Goal: Task Accomplishment & Management: Use online tool/utility

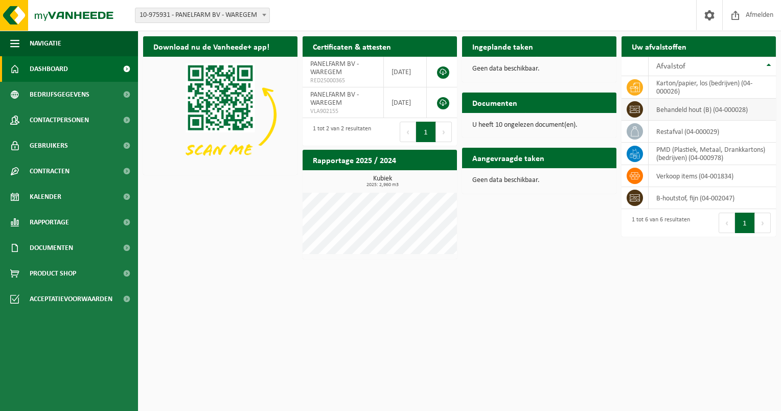
click at [679, 110] on td "behandeld hout (B) (04-000028)" at bounding box center [711, 110] width 127 height 22
click at [77, 94] on span "Bedrijfsgegevens" at bounding box center [60, 95] width 60 height 26
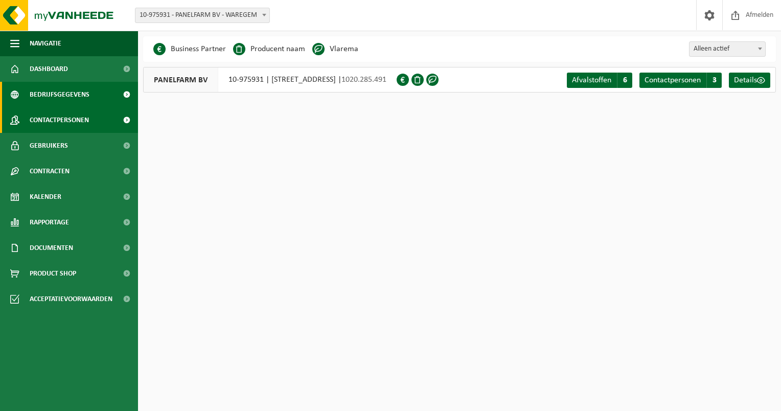
click at [76, 117] on span "Contactpersonen" at bounding box center [59, 120] width 59 height 26
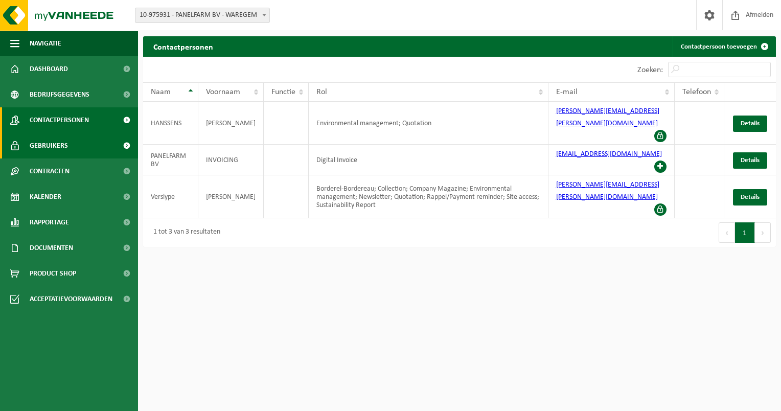
click at [82, 141] on link "Gebruikers" at bounding box center [69, 146] width 138 height 26
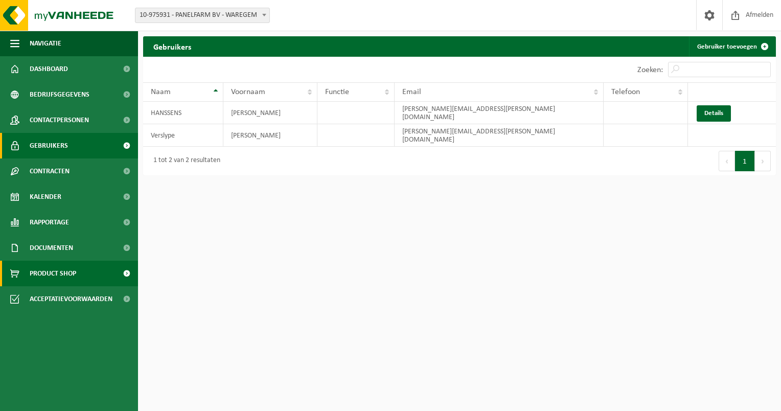
click at [42, 274] on span "Product Shop" at bounding box center [53, 274] width 46 height 26
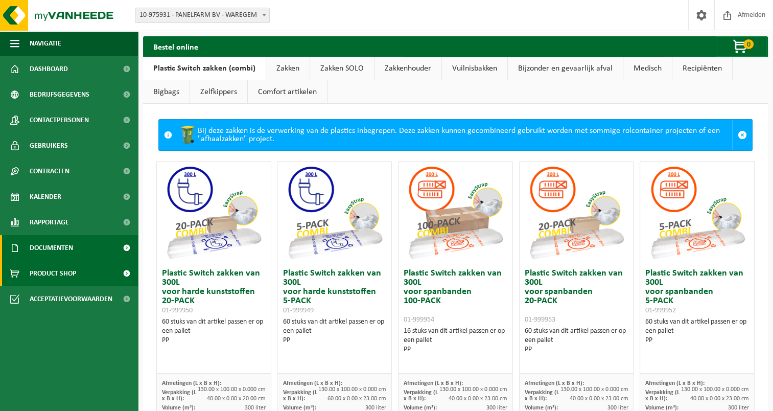
click at [45, 251] on span "Documenten" at bounding box center [51, 248] width 43 height 26
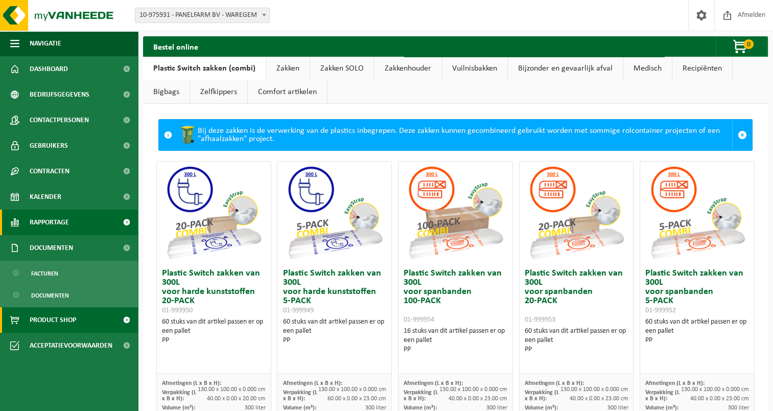
click at [43, 230] on span "Rapportage" at bounding box center [49, 222] width 39 height 26
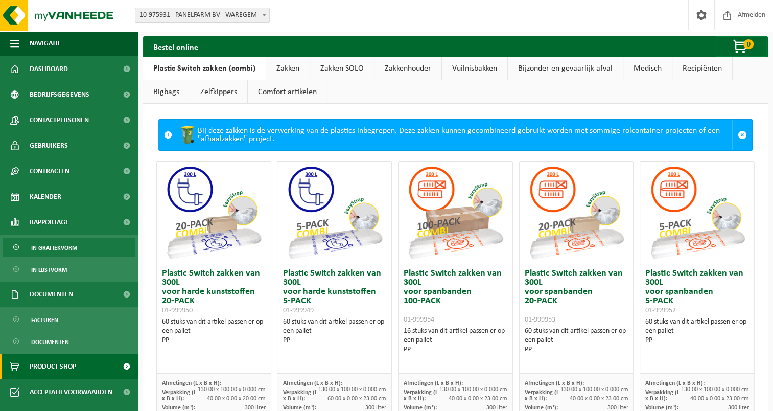
click at [48, 247] on span "In grafiekvorm" at bounding box center [54, 247] width 46 height 19
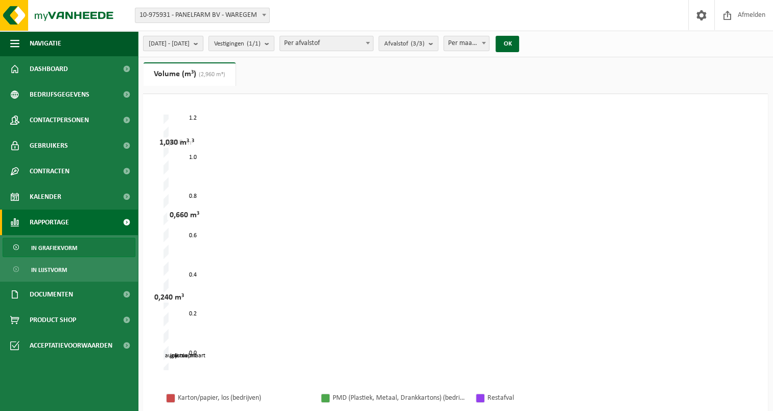
click at [203, 44] on b "submit" at bounding box center [198, 43] width 9 height 14
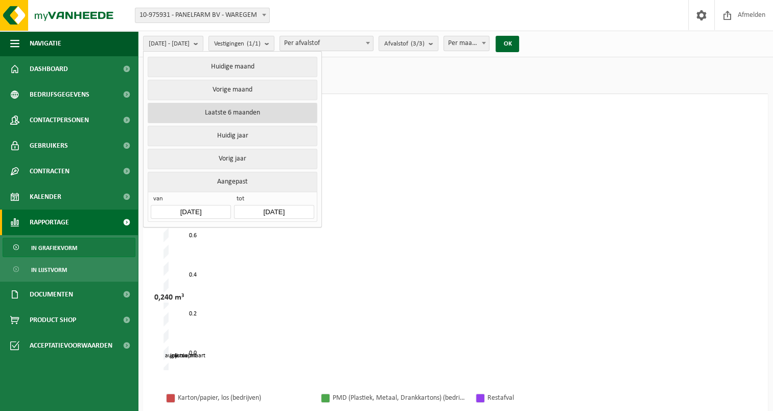
click at [238, 113] on button "Laatste 6 maanden" at bounding box center [232, 113] width 169 height 20
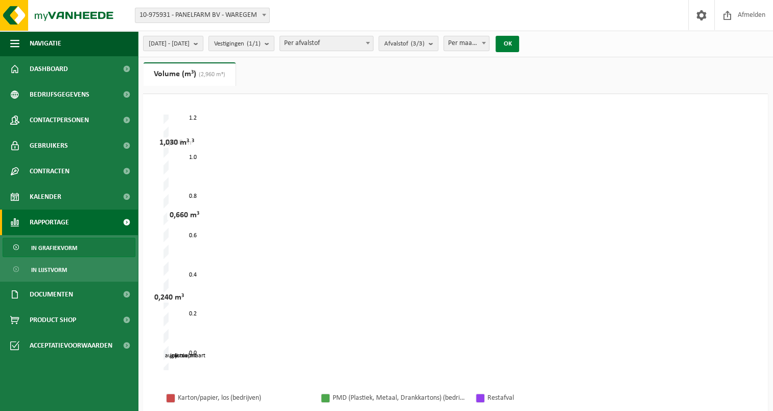
click at [519, 43] on button "OK" at bounding box center [506, 44] width 23 height 16
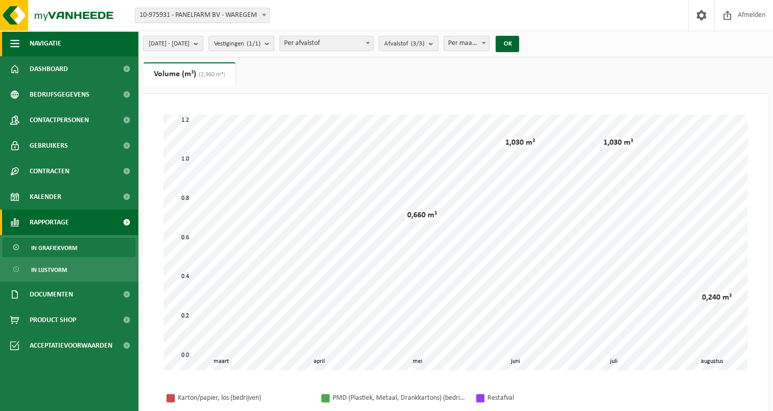
click at [14, 38] on span "button" at bounding box center [14, 44] width 9 height 26
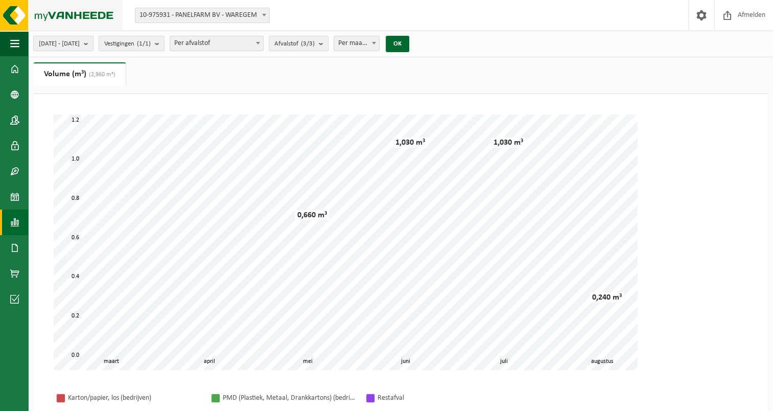
click at [75, 13] on img at bounding box center [61, 15] width 123 height 31
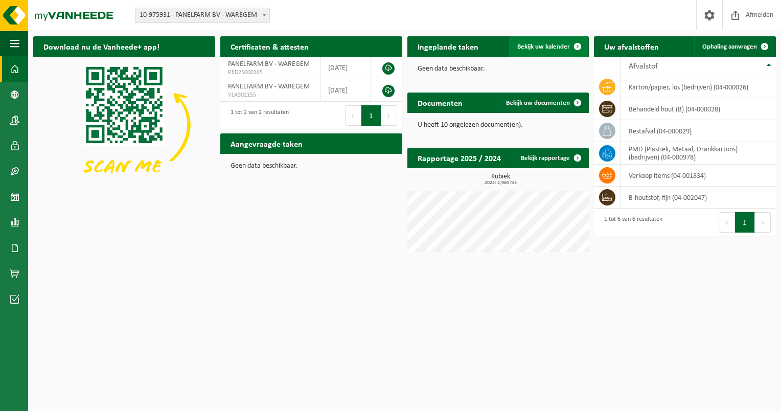
click at [564, 47] on span "Bekijk uw kalender" at bounding box center [543, 46] width 53 height 7
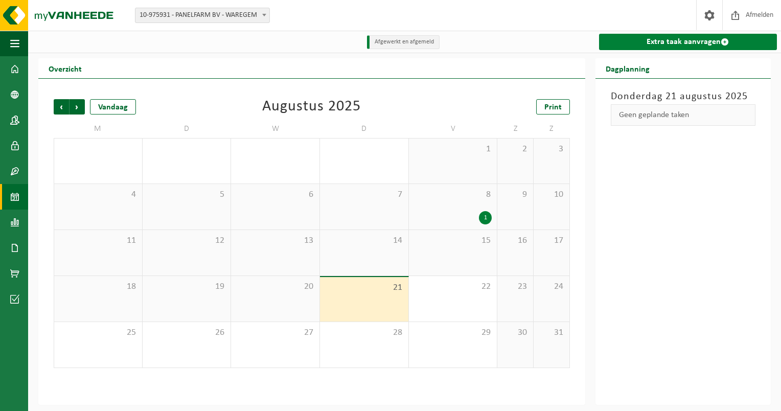
click at [631, 40] on link "Extra taak aanvragen" at bounding box center [688, 42] width 178 height 16
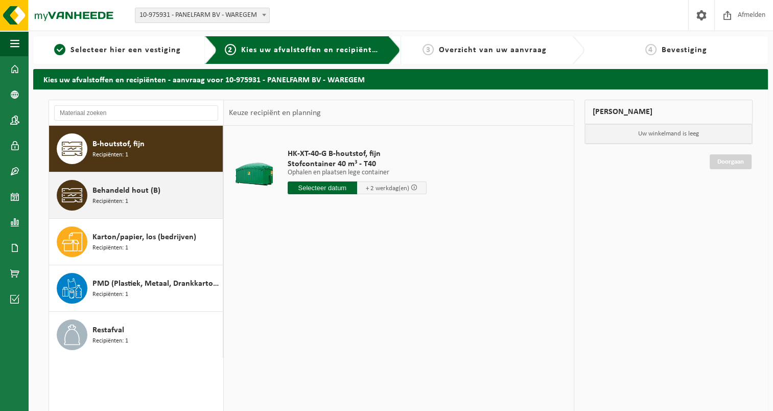
click at [131, 190] on span "Behandeld hout (B)" at bounding box center [126, 190] width 68 height 12
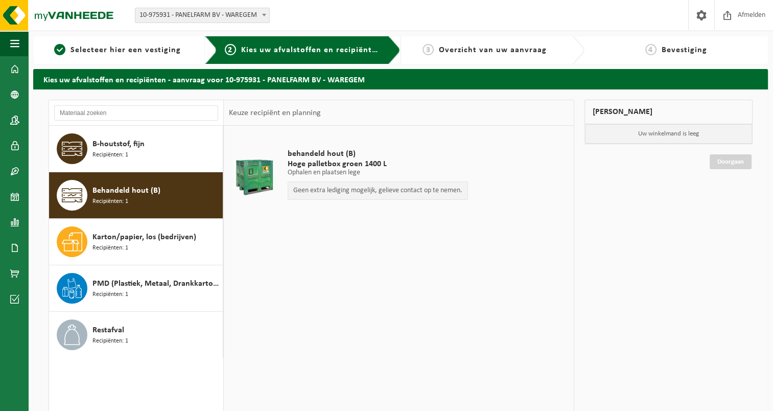
click at [429, 256] on div "behandeld hout (B) Hoge palletbox groen 1400 L Ophalen en plaatsen lege Ophalen…" at bounding box center [398, 279] width 349 height 306
click at [52, 10] on img at bounding box center [61, 15] width 123 height 31
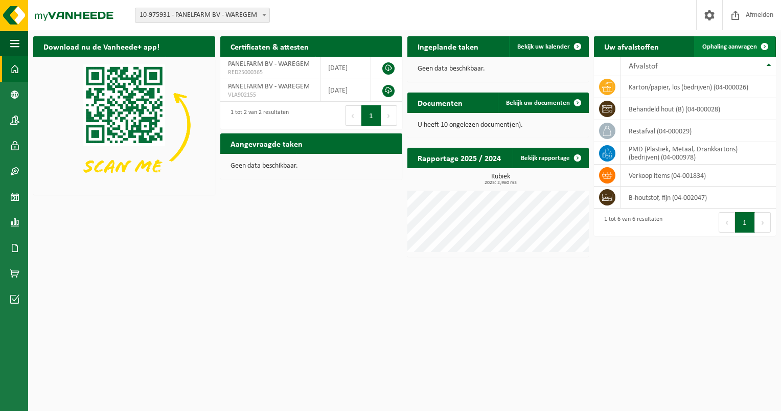
click at [743, 39] on link "Ophaling aanvragen" at bounding box center [734, 46] width 81 height 20
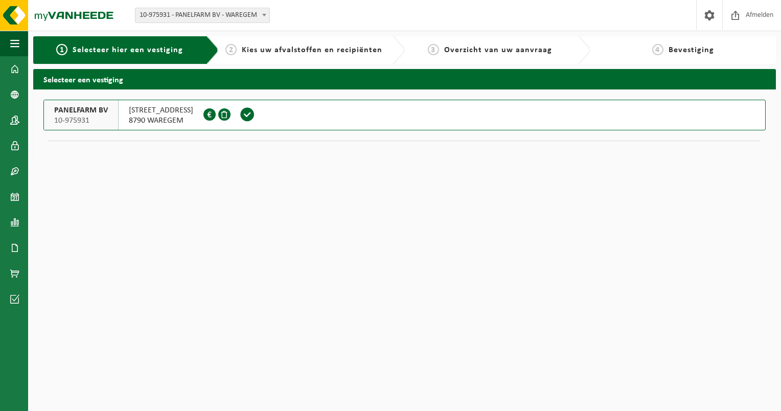
click at [255, 112] on span at bounding box center [247, 114] width 15 height 15
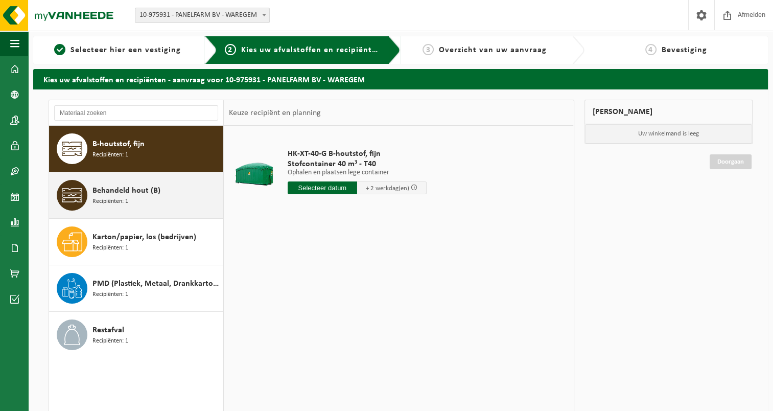
click at [135, 202] on div "Behandeld hout (B) Recipiënten: 1" at bounding box center [156, 195] width 128 height 31
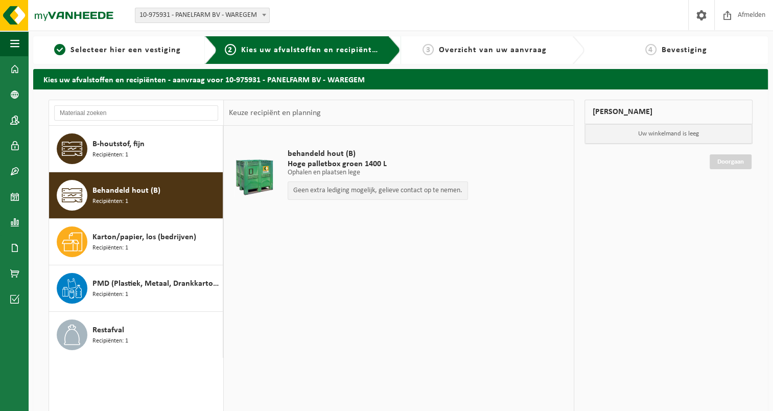
click at [395, 192] on p "Geen extra lediging mogelijk, gelieve contact op te nemen." at bounding box center [377, 190] width 169 height 7
click at [153, 16] on span "10-975931 - PANELFARM BV - WAREGEM" at bounding box center [202, 15] width 134 height 14
click at [317, 15] on div "Vestiging: 10-975931 - PANELFARM BV - WAREGEM 10-975931 - PANELFARM BV - WAREGE…" at bounding box center [386, 15] width 773 height 31
click at [465, 191] on div "Geen extra lediging mogelijk, gelieve contact op te nemen." at bounding box center [378, 190] width 180 height 18
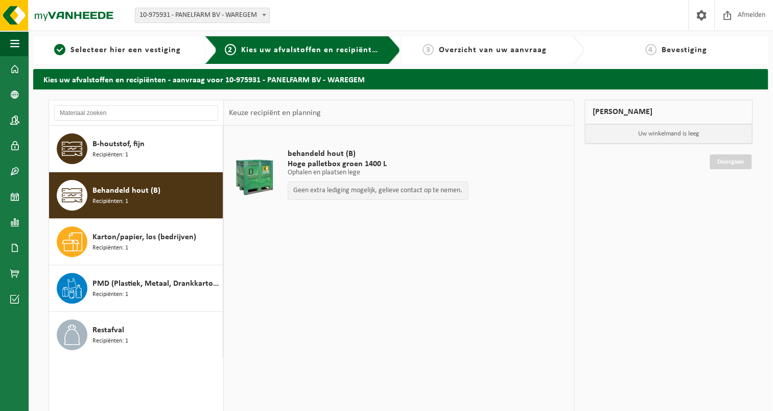
click at [506, 275] on div "behandeld hout (B) Hoge palletbox groen 1400 L Ophalen en plaatsen lege Ophalen…" at bounding box center [398, 279] width 349 height 306
click at [358, 297] on div "behandeld hout (B) Hoge palletbox groen 1400 L Ophalen en plaatsen lege Ophalen…" at bounding box center [398, 279] width 349 height 306
drag, startPoint x: 288, startPoint y: 151, endPoint x: 407, endPoint y: 172, distance: 120.8
click at [407, 172] on div "behandeld hout (B) Hoge palletbox groen 1400 L Ophalen en plaatsen lege Ophalen…" at bounding box center [377, 176] width 191 height 77
click at [407, 172] on p "Ophalen en plaatsen lege" at bounding box center [378, 172] width 180 height 7
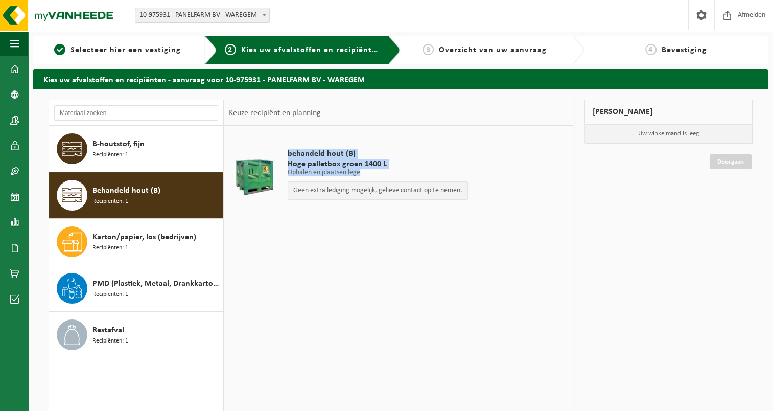
click at [372, 171] on p "Ophalen en plaatsen lege" at bounding box center [378, 172] width 180 height 7
click at [367, 240] on div "behandeld hout (B) Hoge palletbox groen 1400 L Ophalen en plaatsen lege Ophalen…" at bounding box center [398, 279] width 349 height 306
click at [352, 151] on span "behandeld hout (B)" at bounding box center [378, 154] width 180 height 10
click at [387, 164] on span "Hoge palletbox groen 1400 L" at bounding box center [378, 164] width 180 height 10
click at [361, 173] on p "Ophalen en plaatsen lege" at bounding box center [378, 172] width 180 height 7
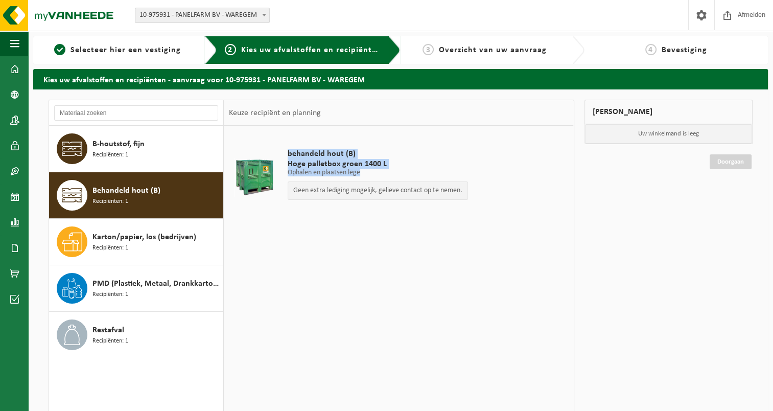
drag, startPoint x: 361, startPoint y: 173, endPoint x: 285, endPoint y: 150, distance: 79.5
click at [285, 150] on div "behandeld hout (B) Hoge palletbox groen 1400 L Ophalen en plaatsen lege Ophalen…" at bounding box center [377, 176] width 191 height 77
drag, startPoint x: 285, startPoint y: 150, endPoint x: 286, endPoint y: 139, distance: 10.8
click at [286, 139] on div "behandeld hout (B) Hoge palletbox groen 1400 L Ophalen en plaatsen lege Ophalen…" at bounding box center [377, 176] width 191 height 77
click at [293, 149] on span "behandeld hout (B)" at bounding box center [378, 154] width 180 height 10
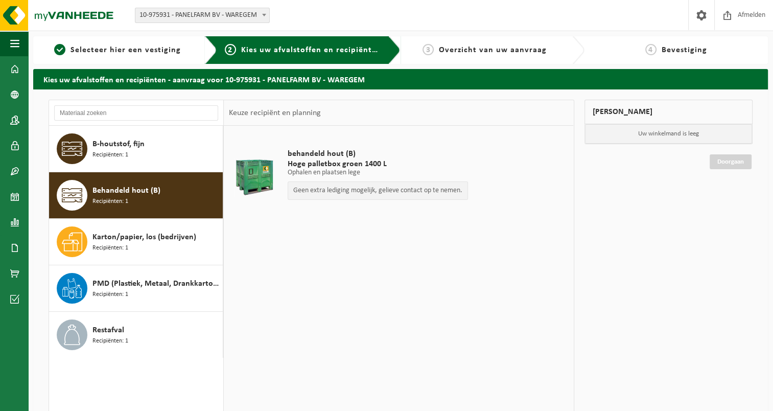
click at [288, 151] on span "behandeld hout (B)" at bounding box center [378, 154] width 180 height 10
drag, startPoint x: 288, startPoint y: 151, endPoint x: 365, endPoint y: 176, distance: 81.1
click at [365, 176] on div "behandeld hout (B) Hoge palletbox groen 1400 L Ophalen en plaatsen lege Ophalen…" at bounding box center [377, 176] width 191 height 77
drag, startPoint x: 365, startPoint y: 176, endPoint x: 373, endPoint y: 174, distance: 8.1
click at [373, 174] on p "Ophalen en plaatsen lege" at bounding box center [378, 172] width 180 height 7
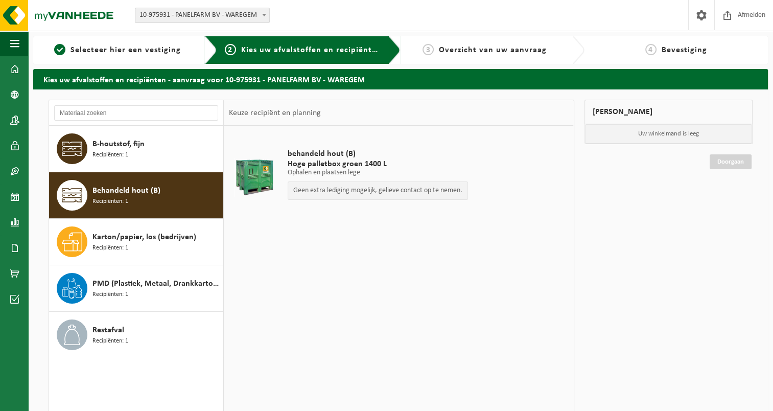
click at [384, 199] on div "behandeld hout (B) Hoge palletbox groen 1400 L Ophalen en plaatsen lege Ophalen…" at bounding box center [377, 176] width 191 height 77
click at [480, 194] on td "behandeld hout (B) Hoge palletbox groen 1400 L Ophalen en plaatsen lege Ophalen…" at bounding box center [424, 177] width 289 height 92
click at [460, 189] on p "Geen extra lediging mogelijk, gelieve contact op te nemen." at bounding box center [377, 190] width 169 height 7
click at [429, 212] on div "behandeld hout (B) Hoge palletbox groen 1400 L Ophalen en plaatsen lege Ophalen…" at bounding box center [377, 176] width 191 height 77
click at [386, 149] on span "behandeld hout (B)" at bounding box center [378, 154] width 180 height 10
